Goal: Information Seeking & Learning: Check status

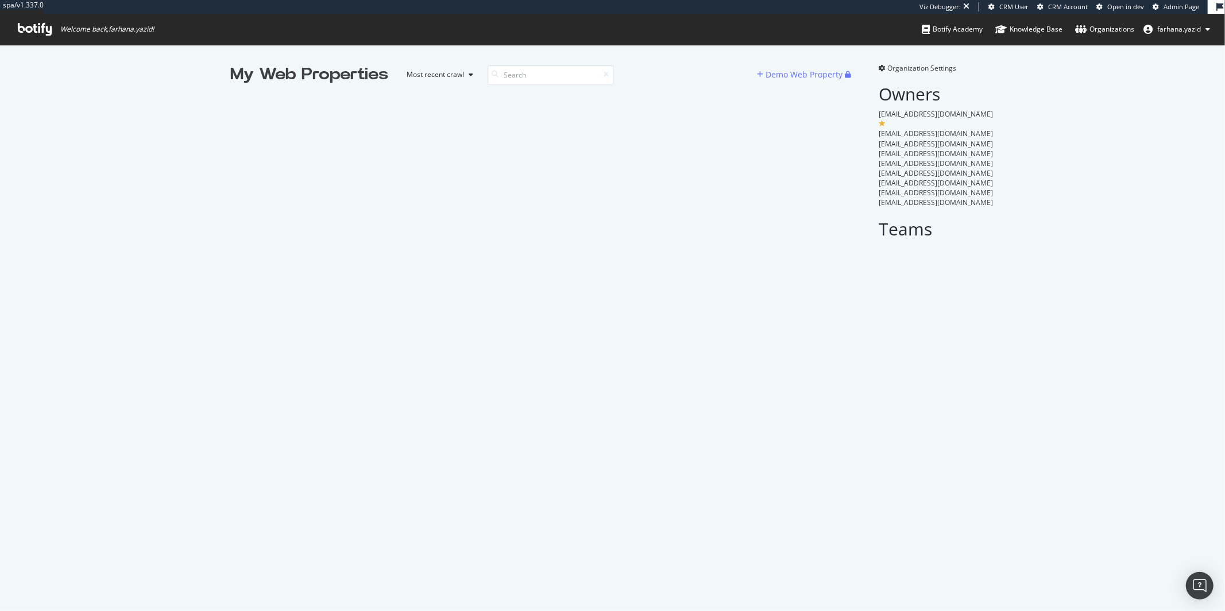
scroll to position [601, 1206]
click at [339, 58] on div "My Web Properties Most recent crawl Demo Web Property Organization Settings Own…" at bounding box center [612, 154] width 1225 height 218
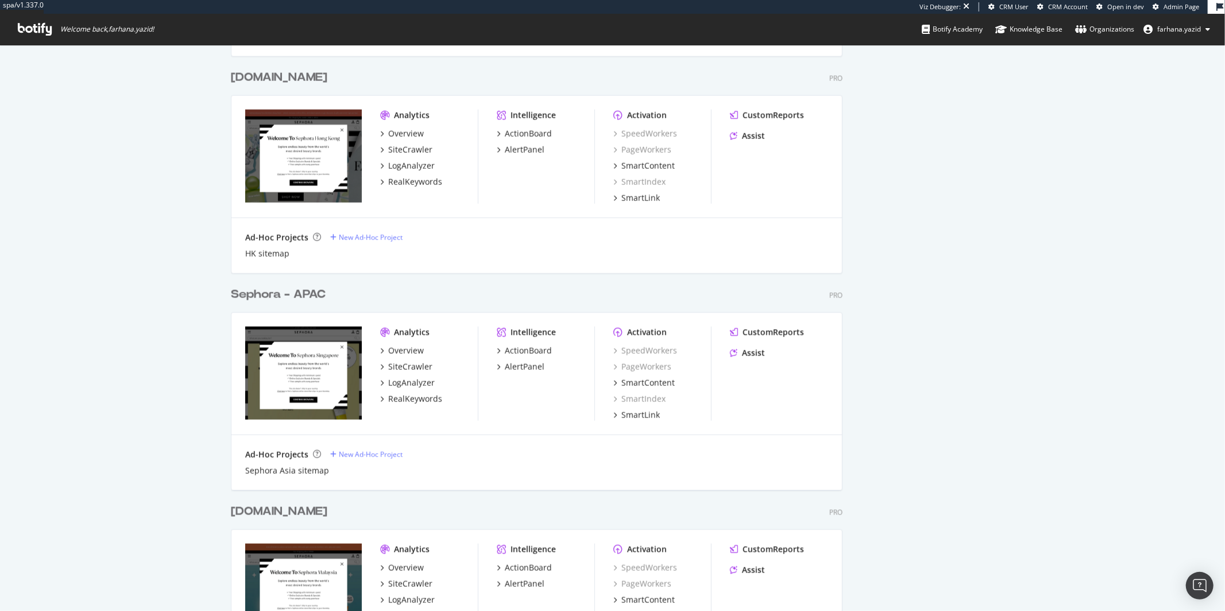
scroll to position [1451, 0]
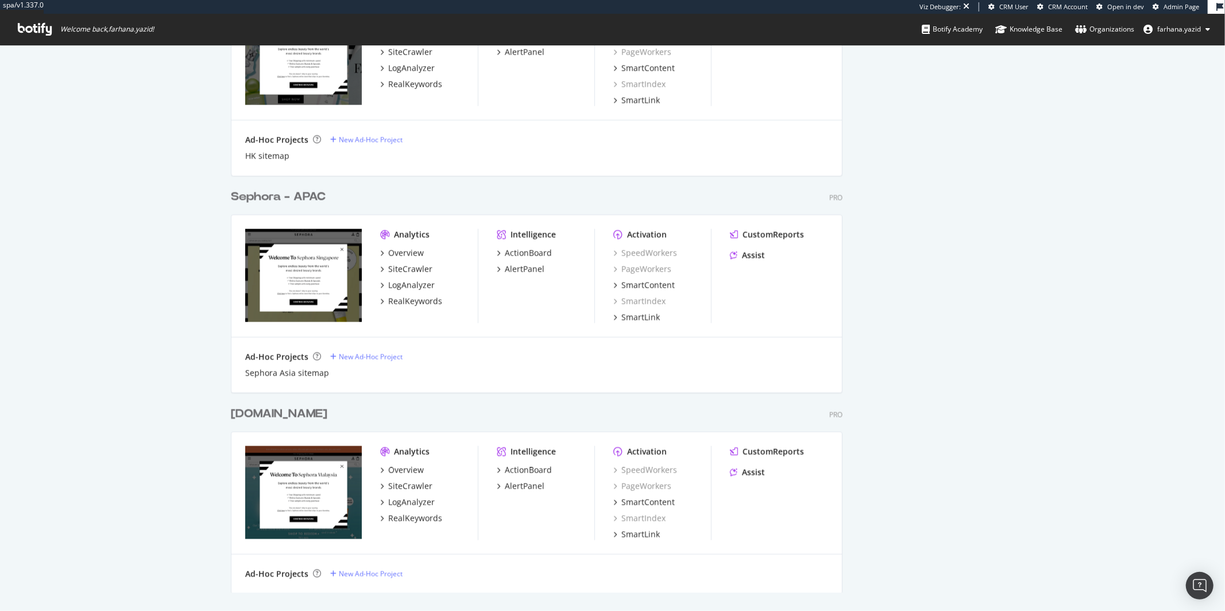
click at [304, 195] on div "Sephora - APAC" at bounding box center [278, 197] width 95 height 17
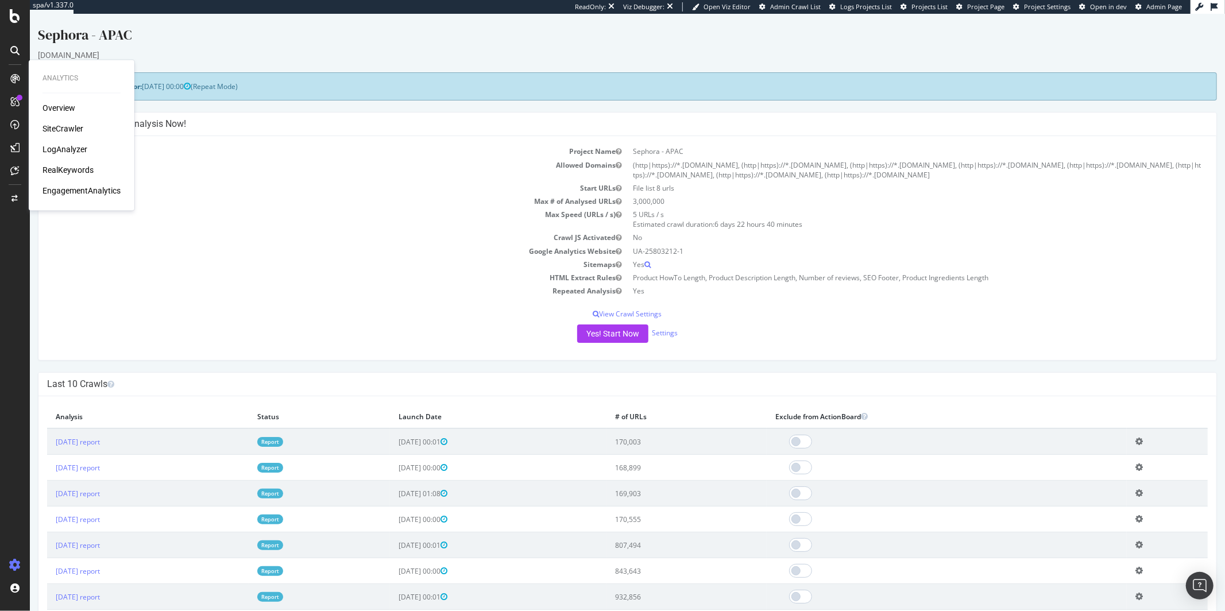
drag, startPoint x: 68, startPoint y: 192, endPoint x: 63, endPoint y: 197, distance: 6.9
click at [67, 191] on div "EngagementAnalytics" at bounding box center [81, 190] width 78 height 11
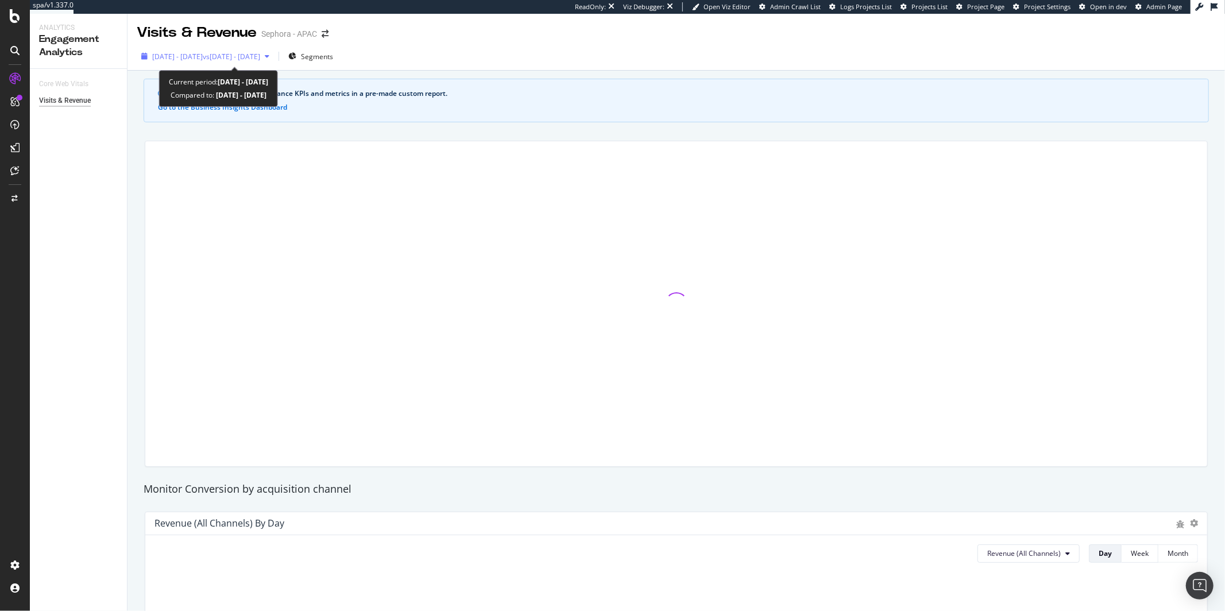
click at [260, 58] on span "vs [DATE] - [DATE]" at bounding box center [231, 57] width 57 height 10
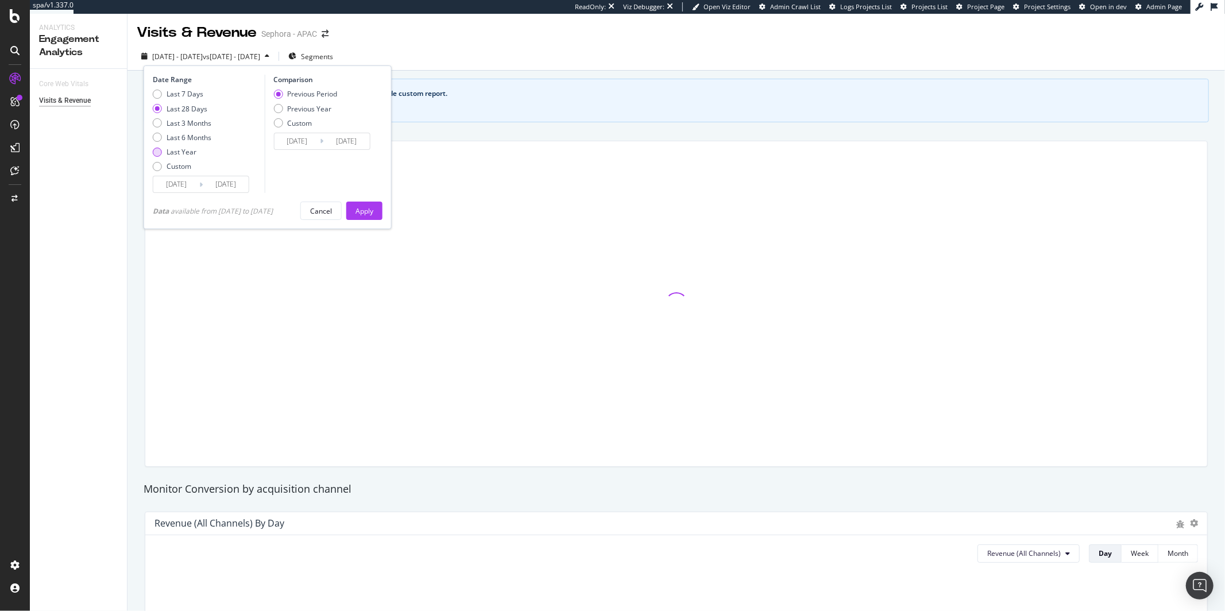
click at [183, 153] on div "Last Year" at bounding box center [182, 152] width 30 height 10
type input "[DATE]"
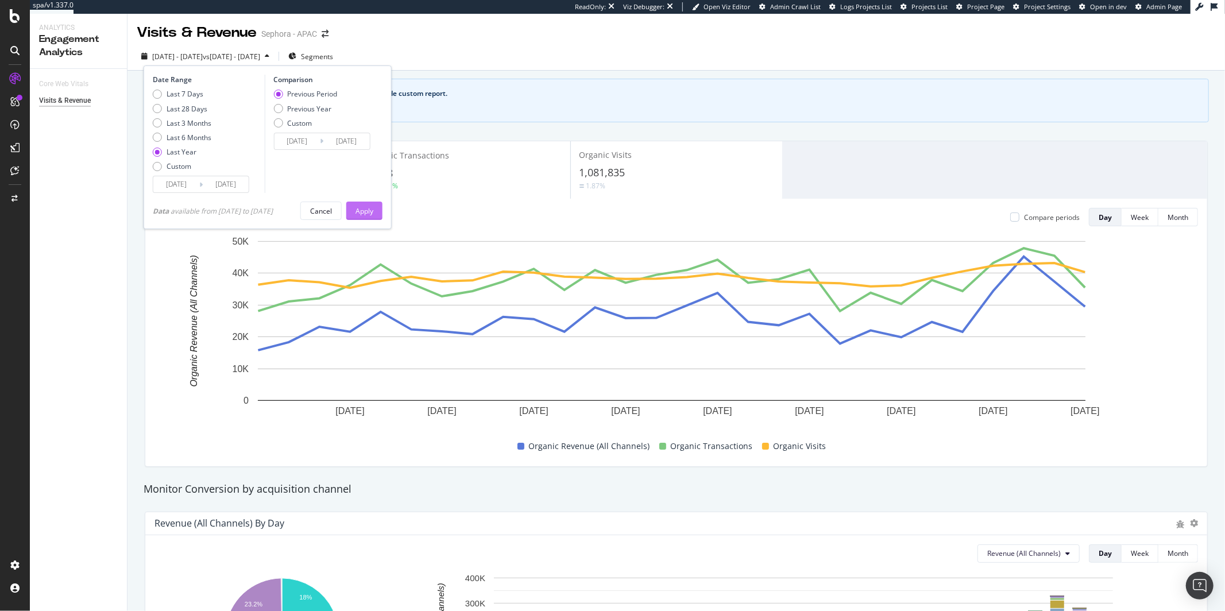
click at [359, 210] on button "Apply" at bounding box center [364, 211] width 36 height 18
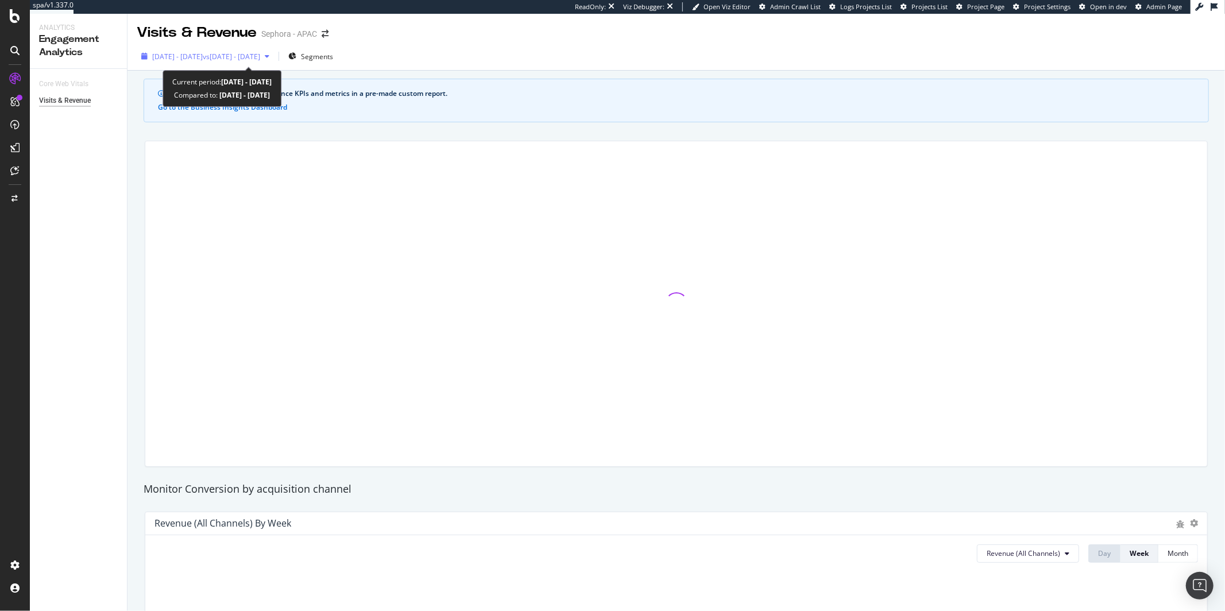
click at [260, 61] on span "vs [DATE] - [DATE]" at bounding box center [231, 57] width 57 height 10
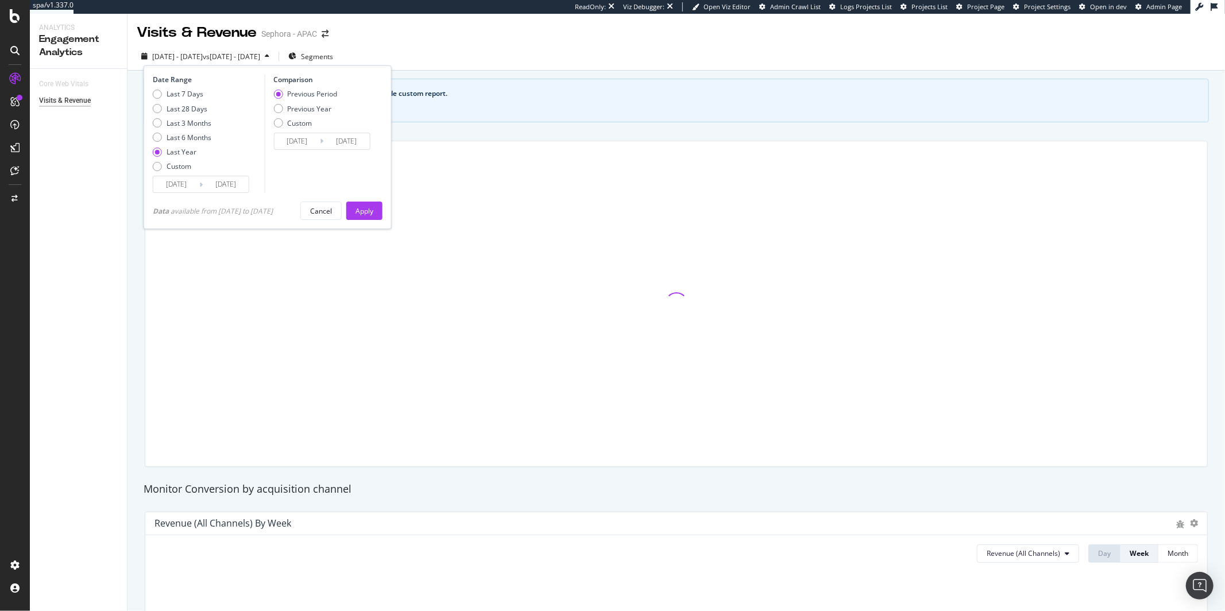
click at [441, 115] on div "See your organic search performance KPIs and metrics in a pre-made custom repor…" at bounding box center [676, 101] width 1065 height 44
click at [373, 217] on div at bounding box center [676, 303] width 1062 height 325
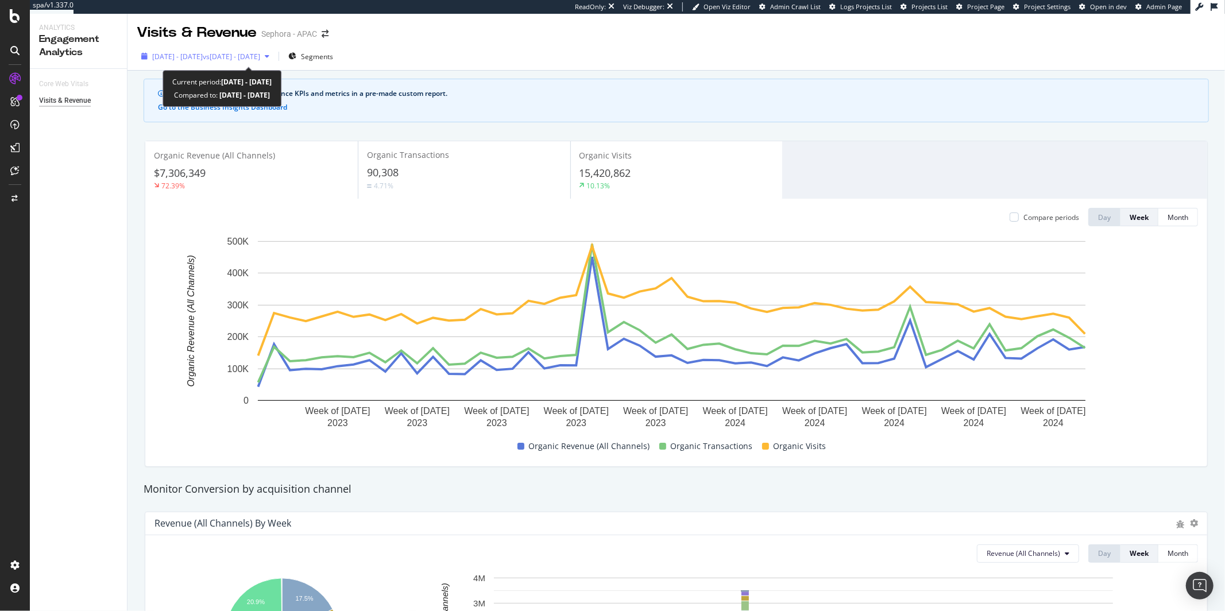
click at [203, 59] on span "[DATE] - [DATE]" at bounding box center [177, 57] width 51 height 10
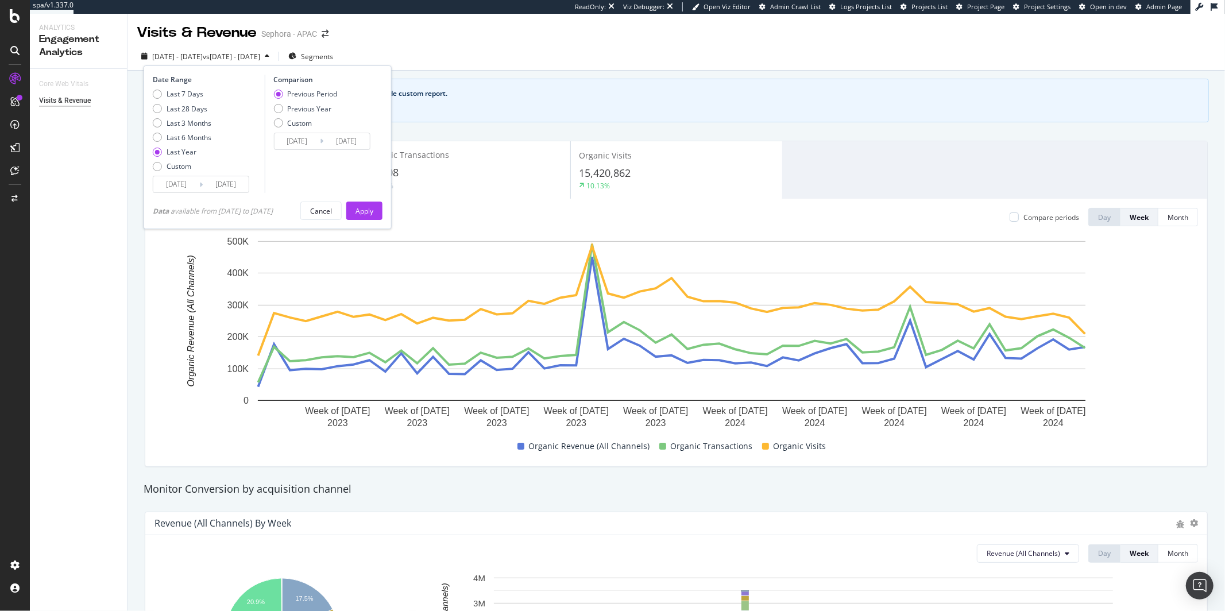
click at [533, 79] on div "See your organic search performance KPIs and metrics in a pre-made custom repor…" at bounding box center [676, 101] width 1065 height 44
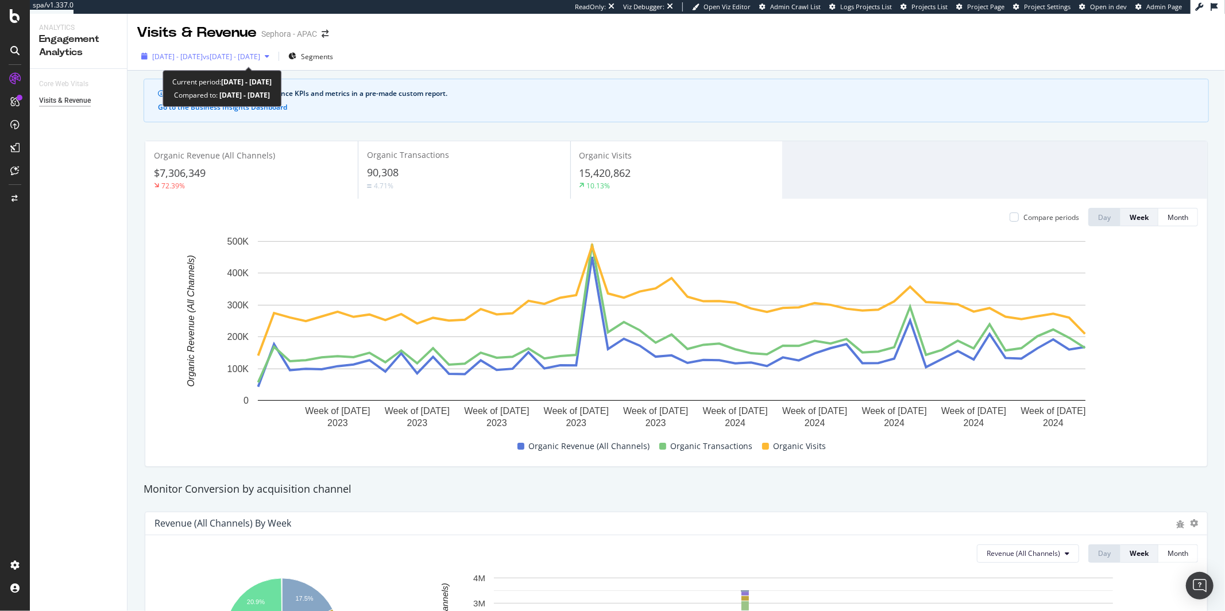
click at [257, 61] on div "[DATE] - [DATE] vs [DATE] - [DATE]" at bounding box center [206, 57] width 108 height 10
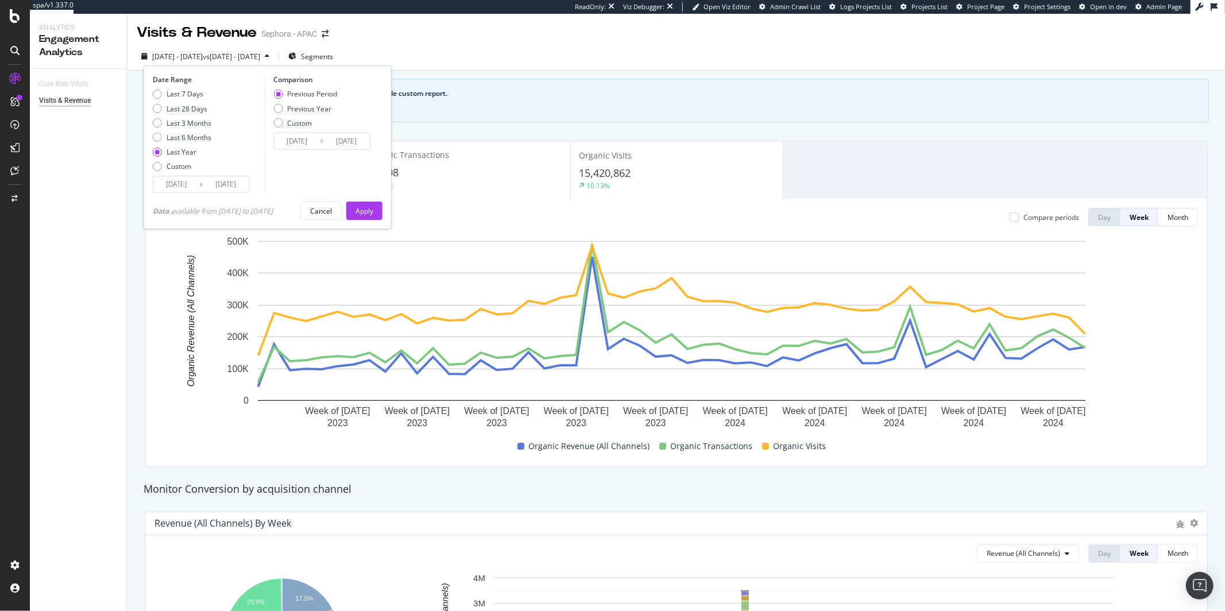
click at [183, 181] on input "[DATE]" at bounding box center [176, 184] width 46 height 16
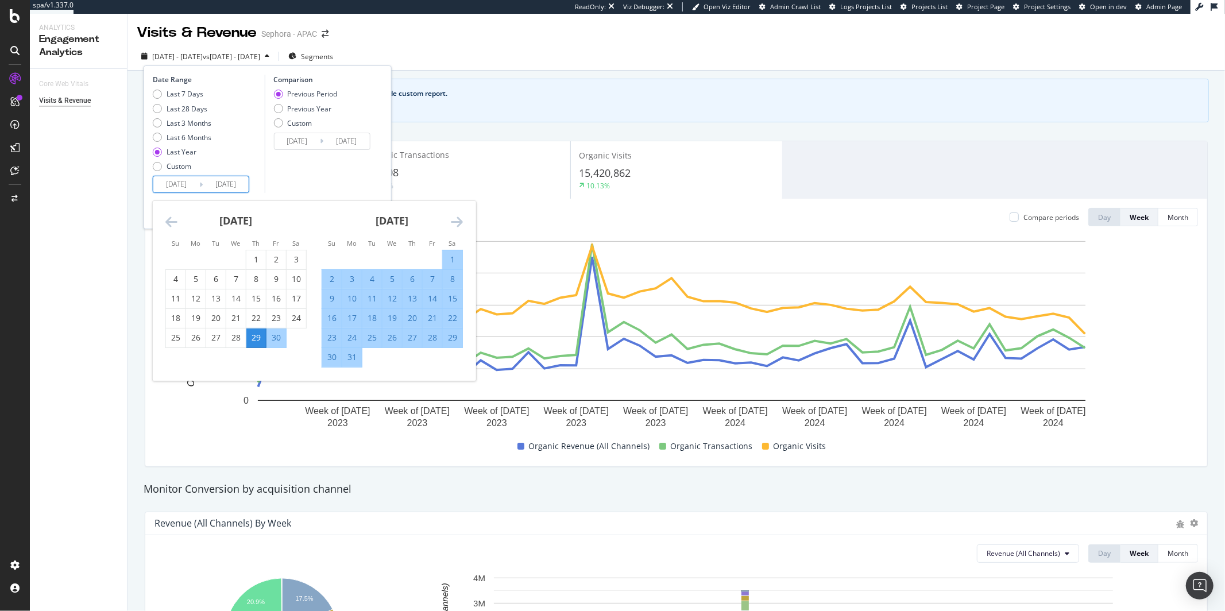
click at [684, 497] on div "Monitor Conversion by acquisition channel" at bounding box center [676, 489] width 1077 height 26
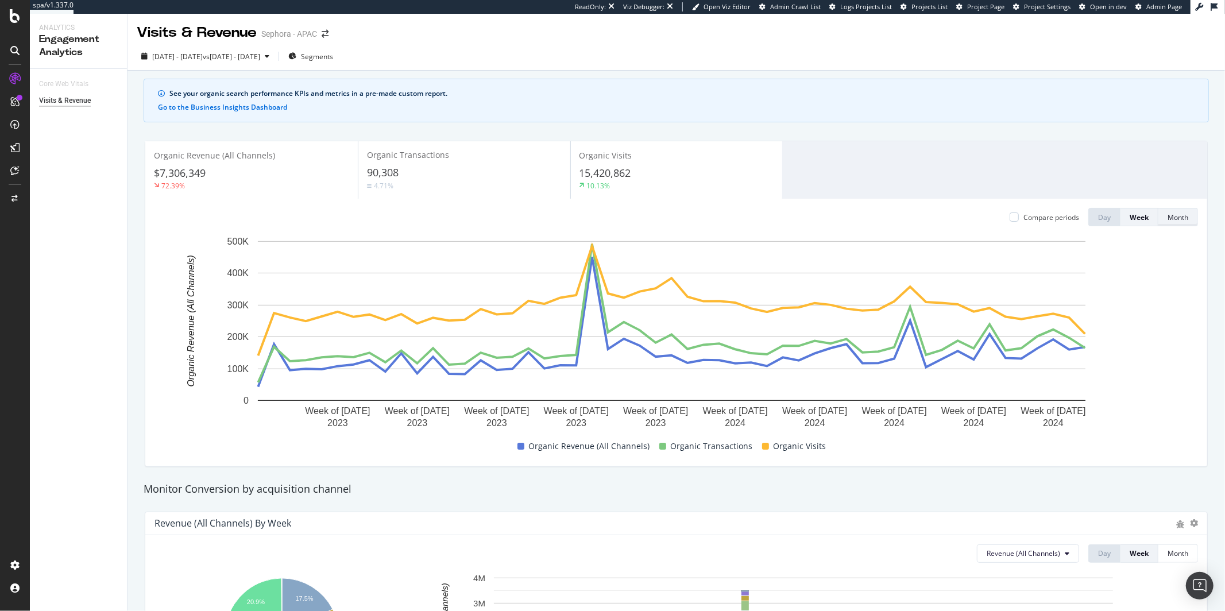
click at [1168, 215] on div "Month" at bounding box center [1177, 217] width 21 height 10
